Goal: Information Seeking & Learning: Learn about a topic

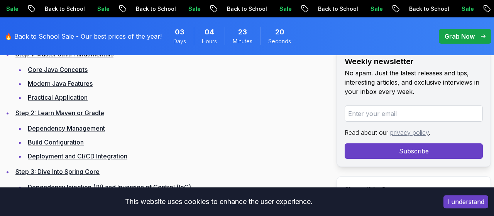
scroll to position [1222, 0]
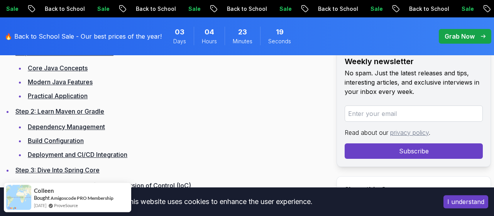
click at [63, 82] on link "Modern Java Features" at bounding box center [60, 82] width 65 height 8
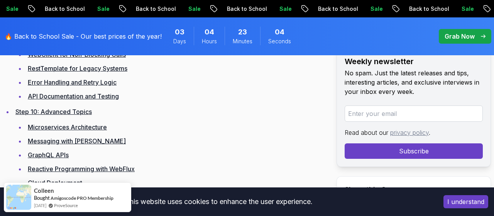
scroll to position [1788, 0]
click at [106, 72] on link "RestTemplate for Legacy Systems" at bounding box center [78, 68] width 100 height 8
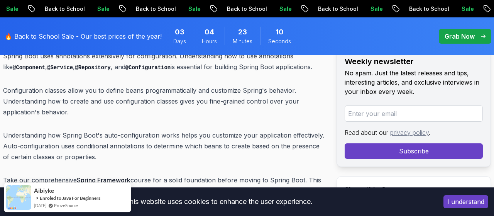
scroll to position [4171, 0]
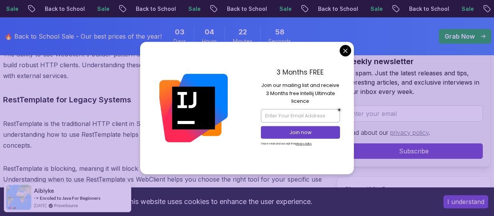
scroll to position [8013, 0]
